Goal: Use online tool/utility: Utilize a website feature to perform a specific function

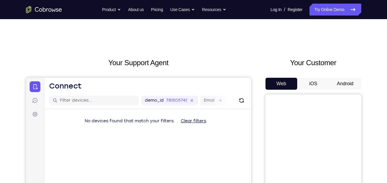
click at [353, 83] on button "Android" at bounding box center [345, 84] width 32 height 12
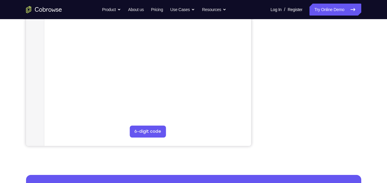
scroll to position [132, 0]
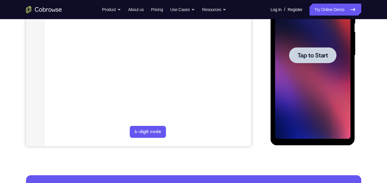
click at [325, 58] on span "Tap to Start" at bounding box center [312, 55] width 31 height 6
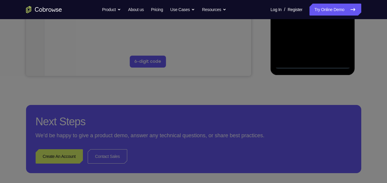
scroll to position [210, 0]
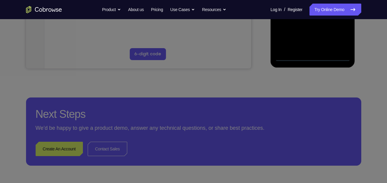
click at [291, 57] on icon at bounding box center [195, 44] width 391 height 278
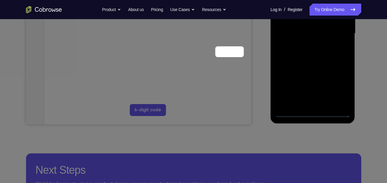
scroll to position [0, 0]
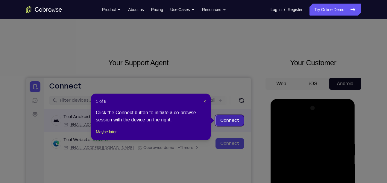
click at [238, 122] on link "Connect" at bounding box center [229, 120] width 28 height 11
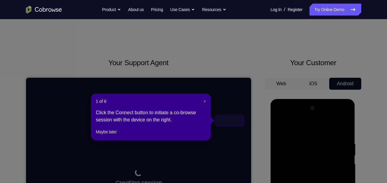
click at [203, 101] on span "×" at bounding box center [204, 101] width 2 height 5
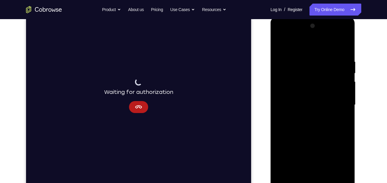
scroll to position [101, 0]
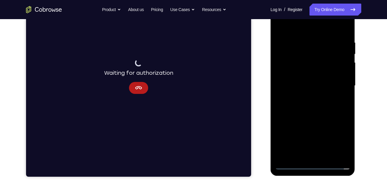
click at [333, 96] on div at bounding box center [312, 86] width 75 height 168
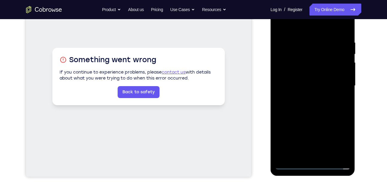
click at [291, 164] on div at bounding box center [312, 86] width 75 height 168
click at [338, 141] on div at bounding box center [312, 86] width 75 height 168
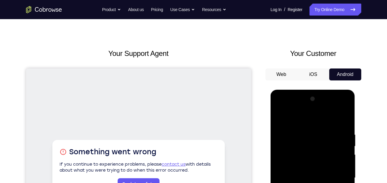
scroll to position [9, 0]
click at [289, 109] on div at bounding box center [312, 179] width 75 height 168
click at [297, 145] on div at bounding box center [312, 179] width 75 height 168
click at [296, 139] on div at bounding box center [312, 179] width 75 height 168
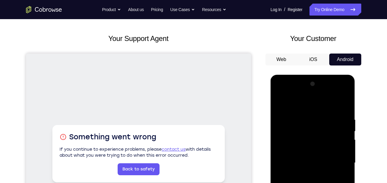
scroll to position [40, 0]
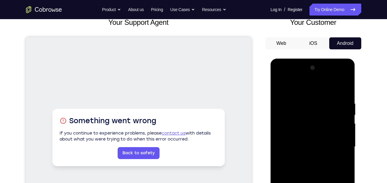
click at [288, 125] on div at bounding box center [312, 147] width 75 height 168
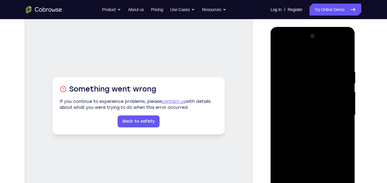
click at [307, 127] on div at bounding box center [312, 115] width 75 height 168
click at [301, 112] on div at bounding box center [312, 115] width 75 height 168
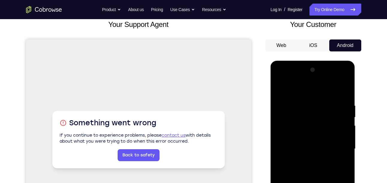
scroll to position [38, 0]
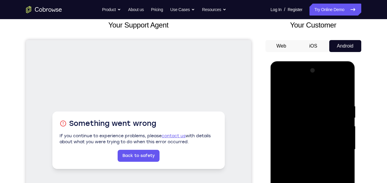
click at [301, 137] on div at bounding box center [312, 150] width 75 height 168
click at [294, 138] on div at bounding box center [312, 150] width 75 height 168
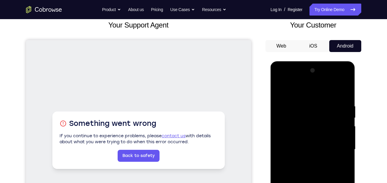
click at [343, 136] on div at bounding box center [312, 150] width 75 height 168
click at [306, 151] on div at bounding box center [312, 150] width 75 height 168
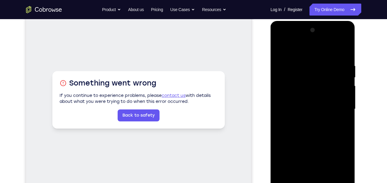
scroll to position [78, 0]
click at [311, 136] on div at bounding box center [312, 109] width 75 height 168
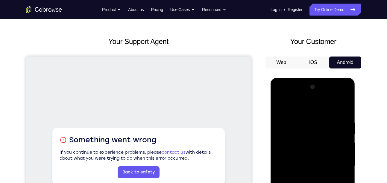
scroll to position [21, 0]
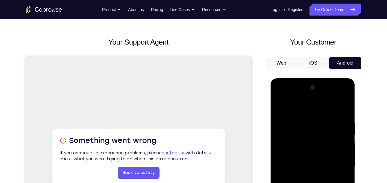
click at [346, 106] on div at bounding box center [312, 167] width 75 height 168
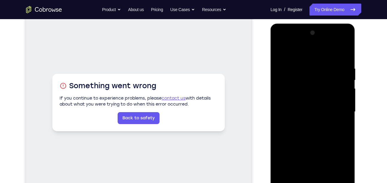
scroll to position [72, 0]
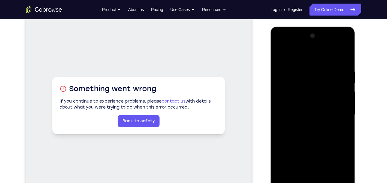
click at [300, 125] on div at bounding box center [312, 115] width 75 height 168
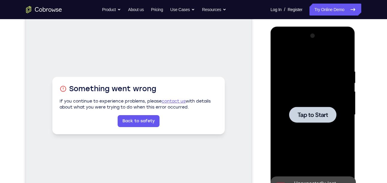
click at [302, 115] on span "Tap to Start" at bounding box center [312, 115] width 31 height 6
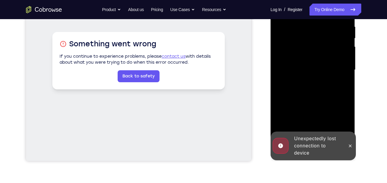
scroll to position [125, 0]
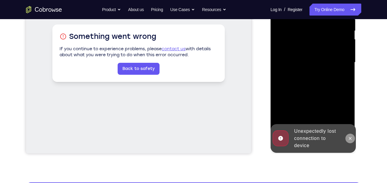
click at [352, 139] on icon at bounding box center [350, 138] width 5 height 5
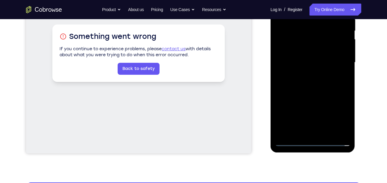
click at [290, 142] on div at bounding box center [312, 63] width 75 height 168
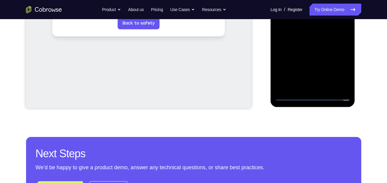
scroll to position [178, 0]
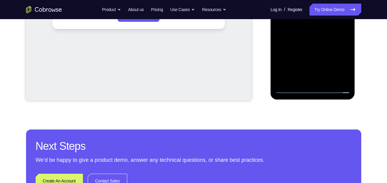
click at [291, 90] on div at bounding box center [312, 10] width 75 height 168
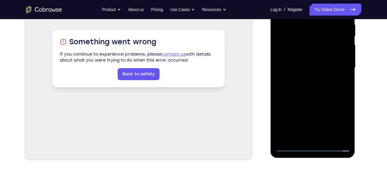
scroll to position [119, 0]
click at [337, 121] on div at bounding box center [312, 68] width 75 height 168
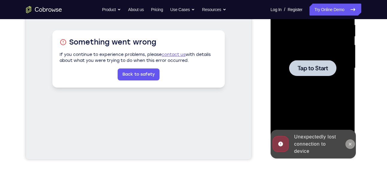
click at [352, 142] on icon at bounding box center [350, 144] width 5 height 5
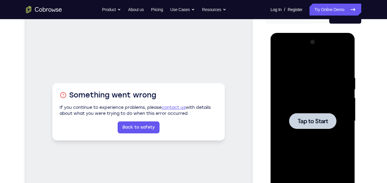
scroll to position [66, 0]
click at [327, 127] on div at bounding box center [312, 121] width 47 height 16
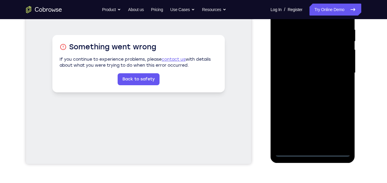
scroll to position [115, 0]
click at [291, 152] on div at bounding box center [312, 73] width 75 height 168
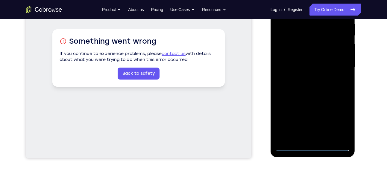
scroll to position [125, 0]
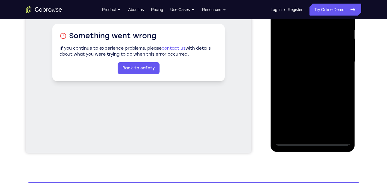
click at [292, 140] on div at bounding box center [312, 62] width 75 height 168
click at [337, 118] on div at bounding box center [312, 62] width 75 height 168
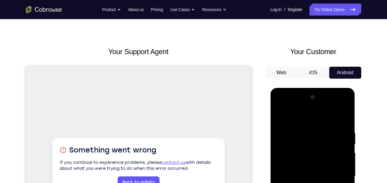
scroll to position [0, 0]
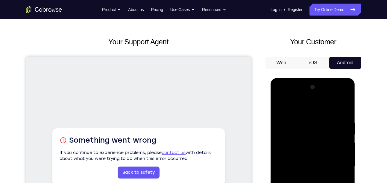
click at [299, 134] on div at bounding box center [312, 167] width 75 height 168
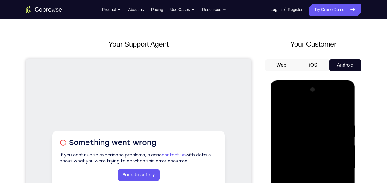
scroll to position [65, 0]
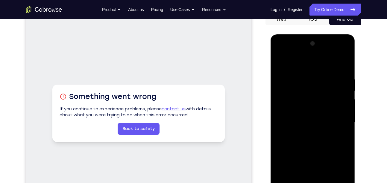
click at [301, 134] on div at bounding box center [312, 123] width 75 height 168
click at [302, 100] on div at bounding box center [312, 123] width 75 height 168
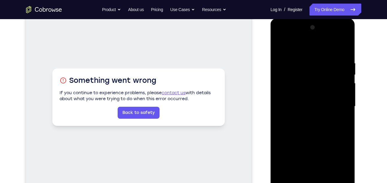
scroll to position [80, 0]
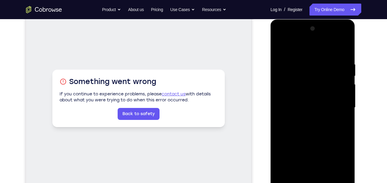
click at [313, 125] on div at bounding box center [312, 108] width 75 height 168
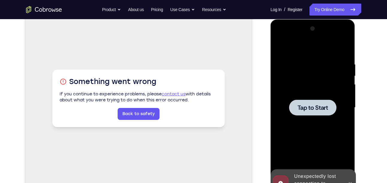
click at [311, 108] on span "Tap to Start" at bounding box center [312, 108] width 31 height 6
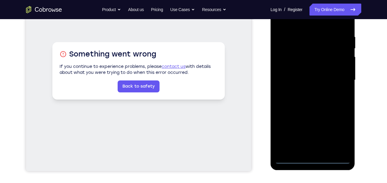
scroll to position [127, 0]
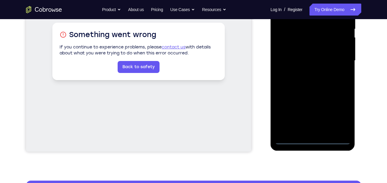
click at [292, 139] on div at bounding box center [312, 61] width 75 height 168
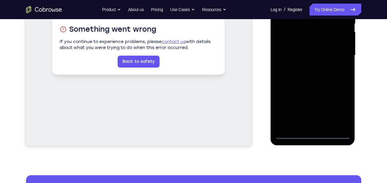
scroll to position [133, 0]
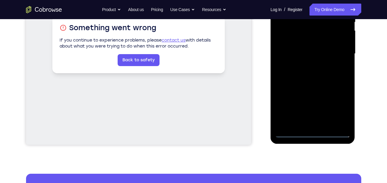
click at [291, 132] on div at bounding box center [312, 54] width 75 height 168
click at [338, 108] on div at bounding box center [312, 54] width 75 height 168
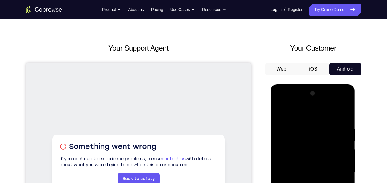
scroll to position [14, 0]
click at [290, 103] on div at bounding box center [312, 173] width 75 height 168
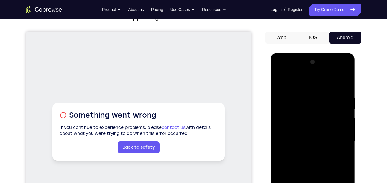
scroll to position [48, 0]
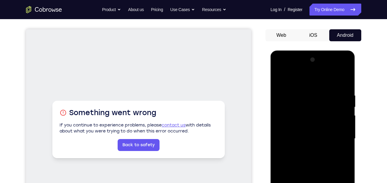
click at [336, 138] on div at bounding box center [312, 139] width 75 height 168
click at [307, 150] on div at bounding box center [312, 139] width 75 height 168
click at [298, 133] on div at bounding box center [312, 139] width 75 height 168
click at [288, 131] on div at bounding box center [312, 139] width 75 height 168
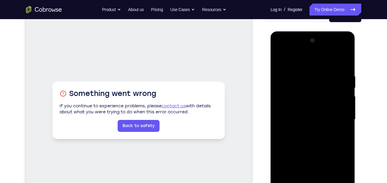
click at [285, 112] on div at bounding box center [312, 120] width 75 height 168
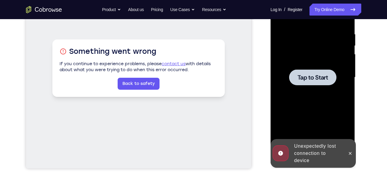
scroll to position [78, 0]
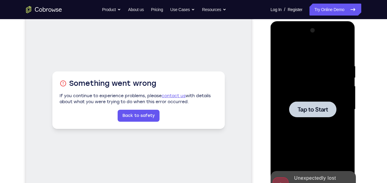
click at [312, 106] on span "Tap to Start" at bounding box center [312, 109] width 31 height 6
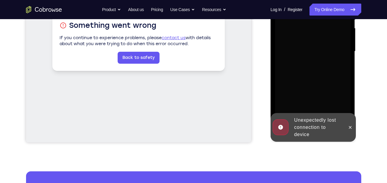
scroll to position [137, 0]
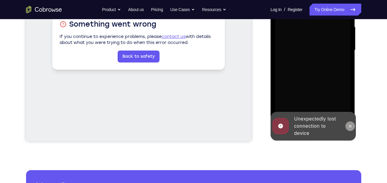
click at [348, 126] on icon at bounding box center [350, 126] width 5 height 5
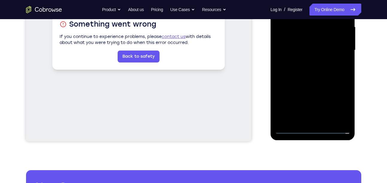
click at [292, 129] on div at bounding box center [312, 50] width 75 height 168
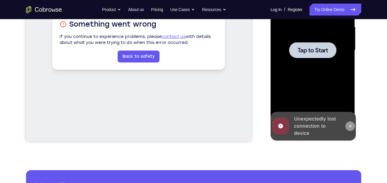
click at [352, 125] on icon at bounding box center [350, 126] width 5 height 5
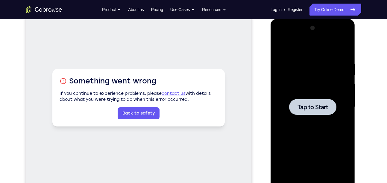
scroll to position [79, 0]
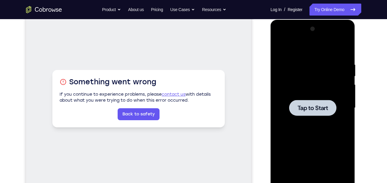
click at [313, 109] on span "Tap to Start" at bounding box center [312, 108] width 31 height 6
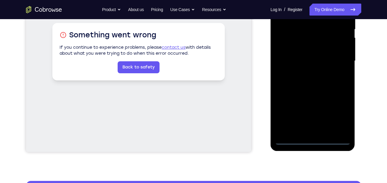
scroll to position [127, 0]
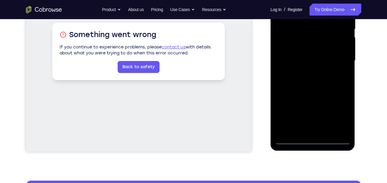
click at [290, 140] on div at bounding box center [312, 61] width 75 height 168
click at [337, 112] on div at bounding box center [312, 61] width 75 height 168
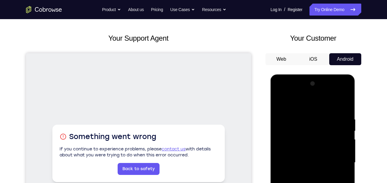
scroll to position [0, 0]
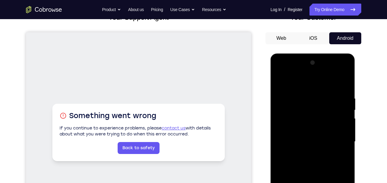
scroll to position [46, 0]
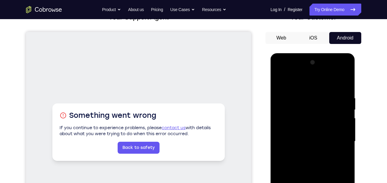
click at [338, 140] on div at bounding box center [312, 142] width 75 height 168
click at [306, 153] on div at bounding box center [312, 142] width 75 height 168
click at [300, 136] on div at bounding box center [312, 142] width 75 height 168
click at [299, 130] on div at bounding box center [312, 142] width 75 height 168
